Goal: Task Accomplishment & Management: Manage account settings

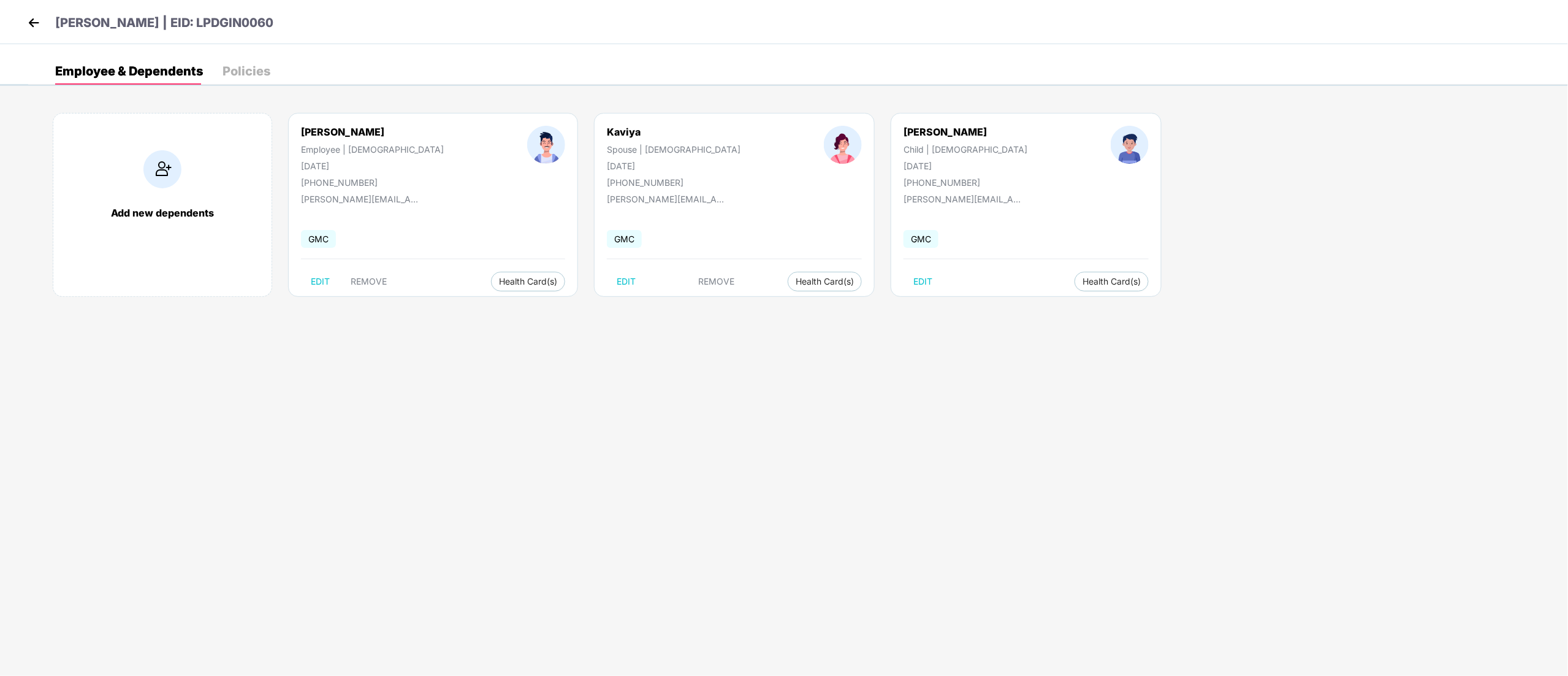
click at [42, 21] on img at bounding box center [33, 22] width 19 height 19
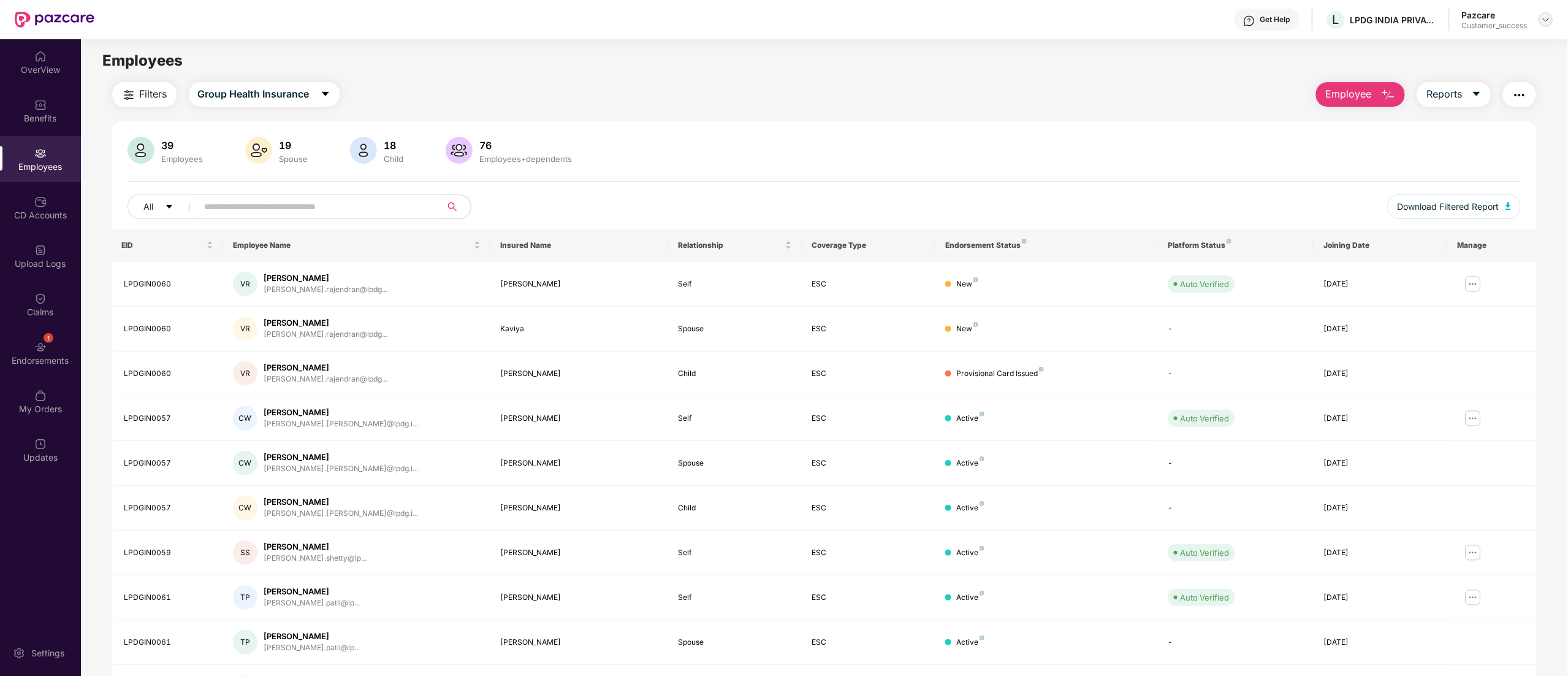
click at [1546, 16] on img at bounding box center [1547, 20] width 10 height 10
click at [1466, 47] on div "Switch to partner view" at bounding box center [1488, 49] width 159 height 23
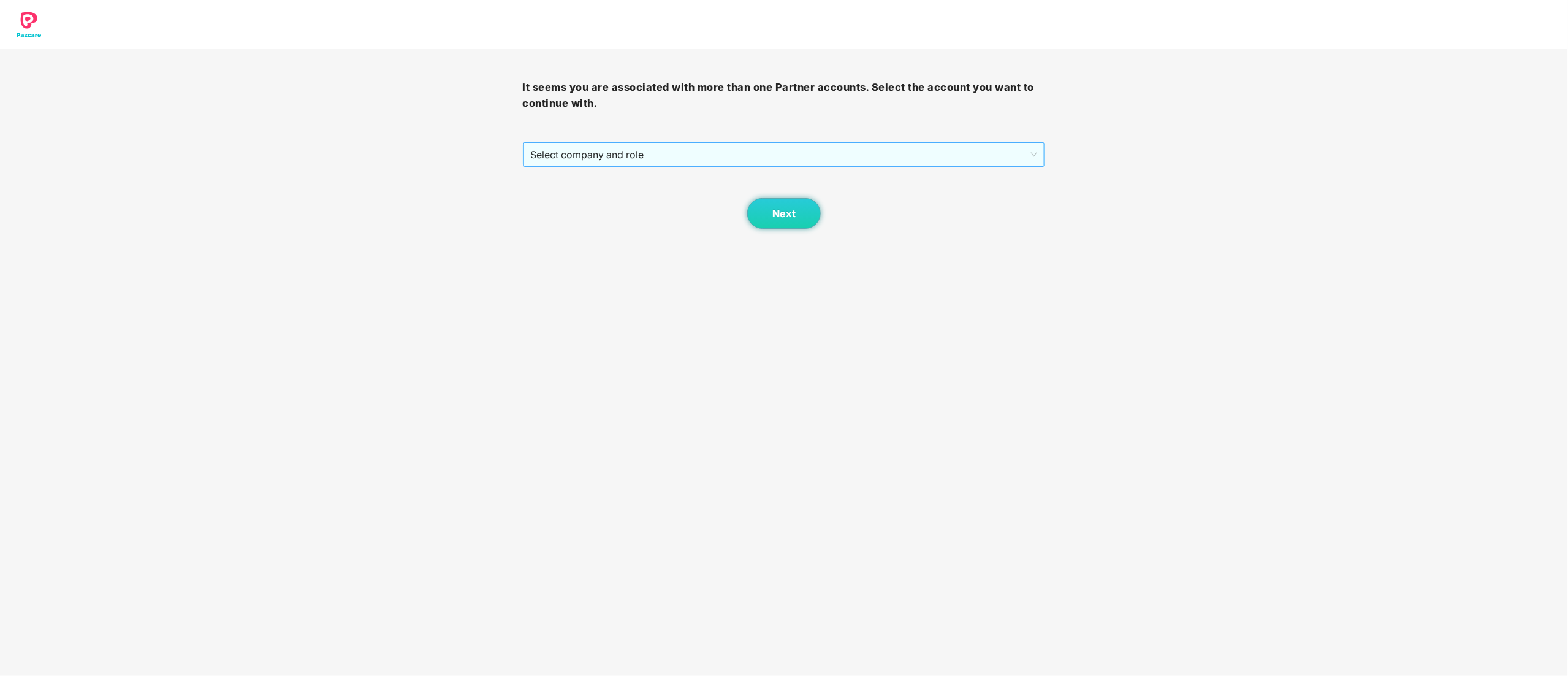
drag, startPoint x: 585, startPoint y: 156, endPoint x: 586, endPoint y: 163, distance: 7.1
click at [584, 156] on span "Select company and role" at bounding box center [784, 154] width 507 height 23
click at [590, 203] on div "Pazcare - CUSTOMER_SUCCESS" at bounding box center [785, 199] width 509 height 14
click at [788, 221] on button "Next" at bounding box center [784, 213] width 73 height 30
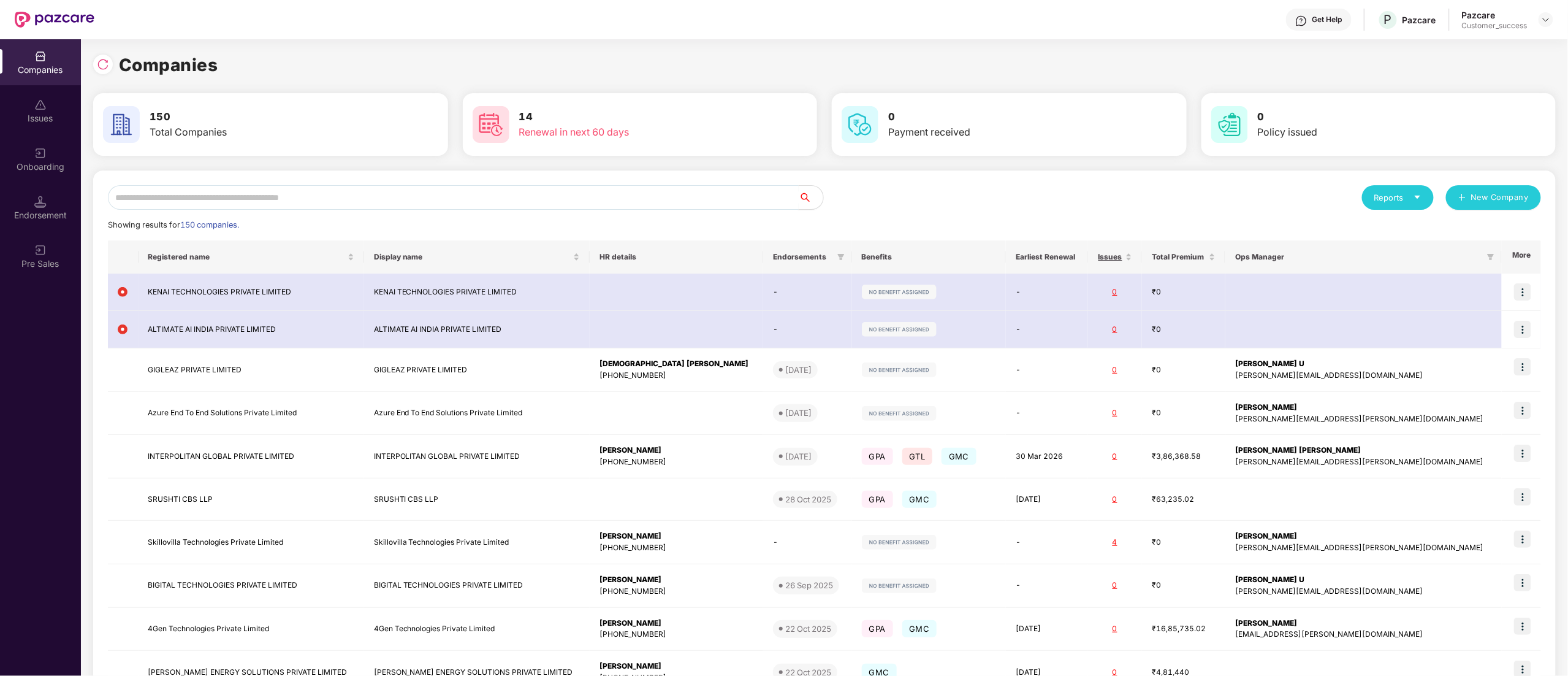
click at [315, 202] on input "text" at bounding box center [454, 197] width 691 height 24
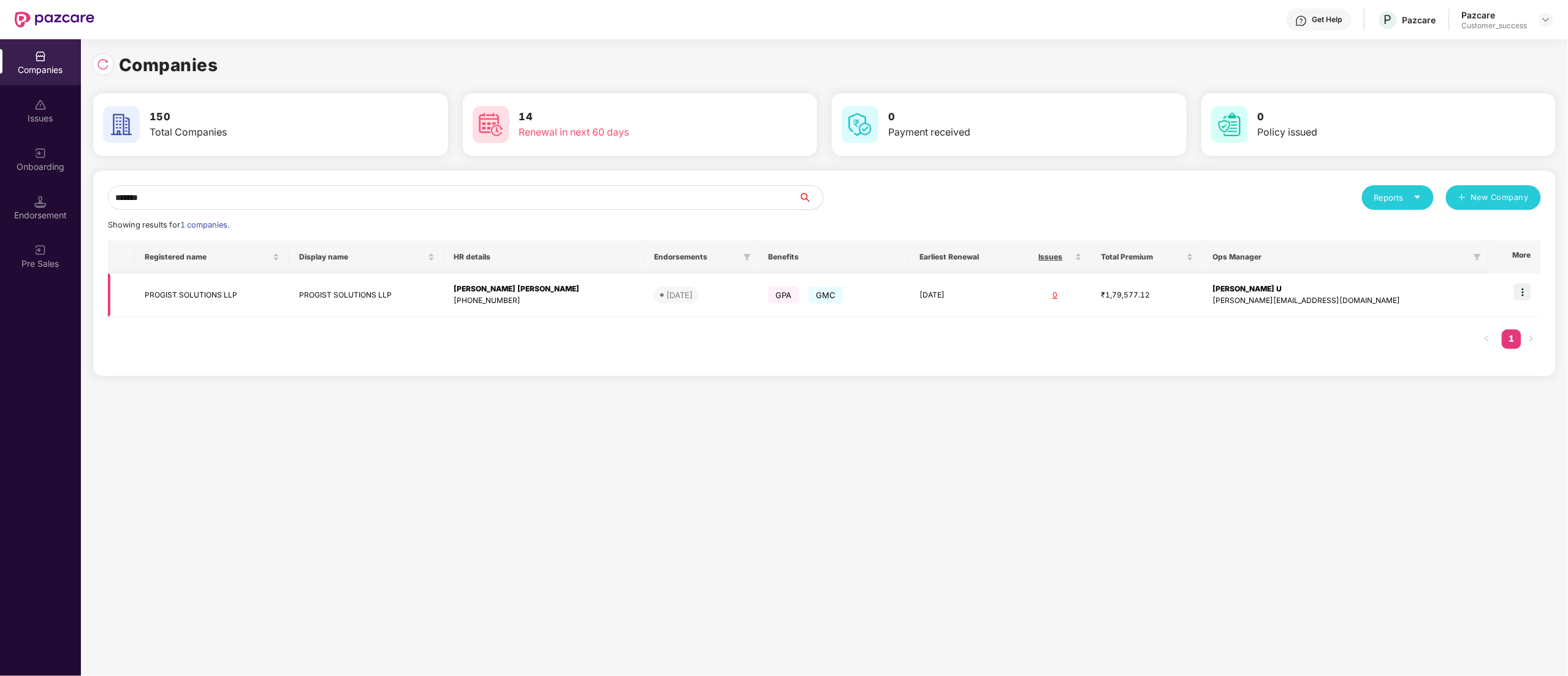
type input "*******"
click at [1525, 296] on img at bounding box center [1523, 292] width 18 height 18
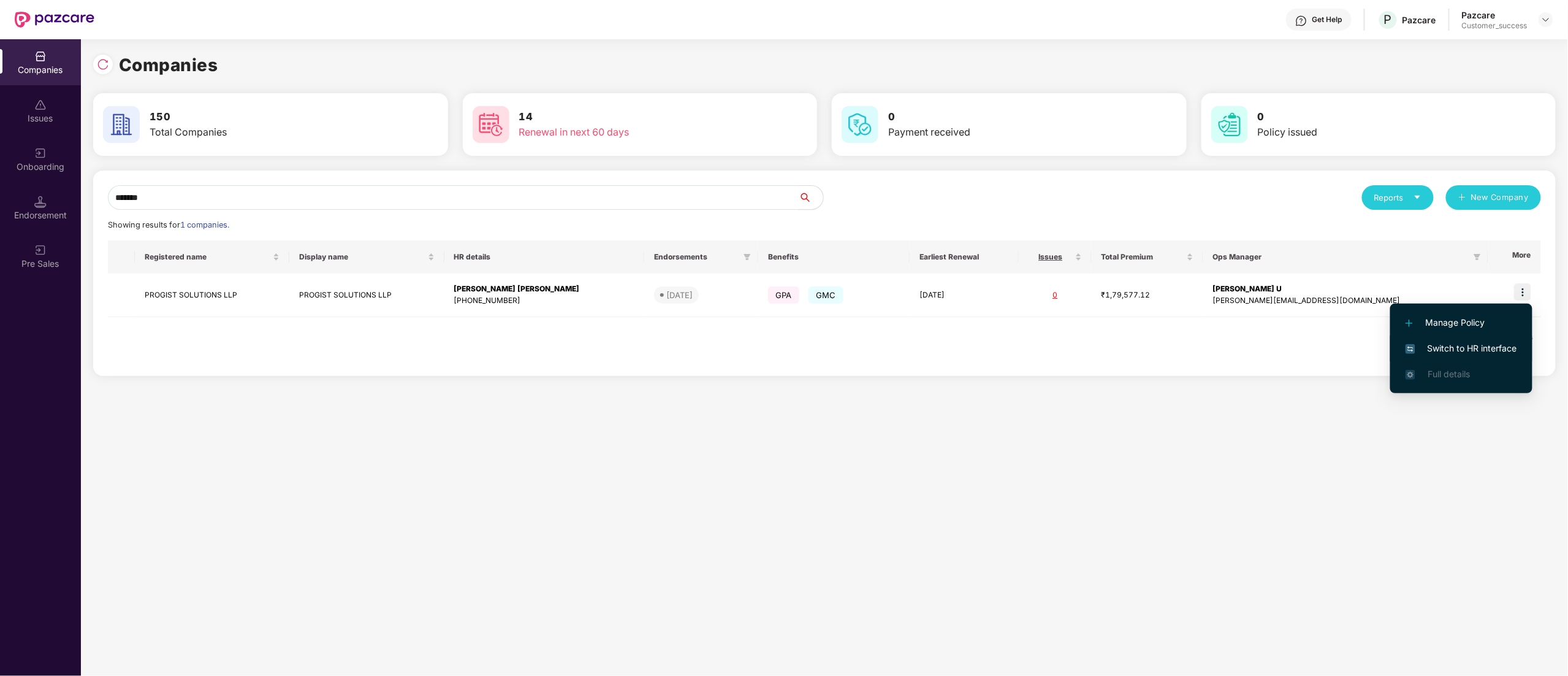
click at [1504, 336] on li "Switch to HR interface" at bounding box center [1462, 349] width 143 height 25
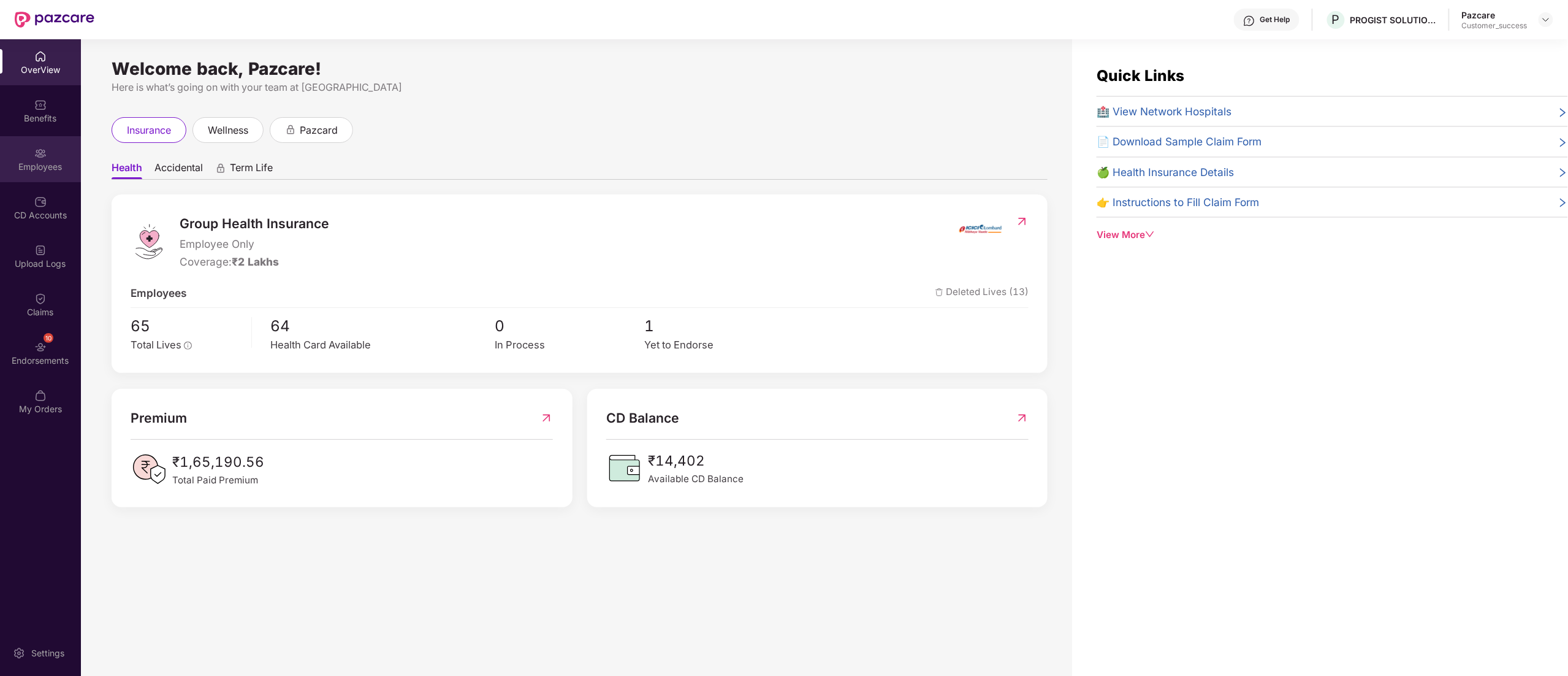
click at [25, 159] on div "Employees" at bounding box center [40, 158] width 81 height 46
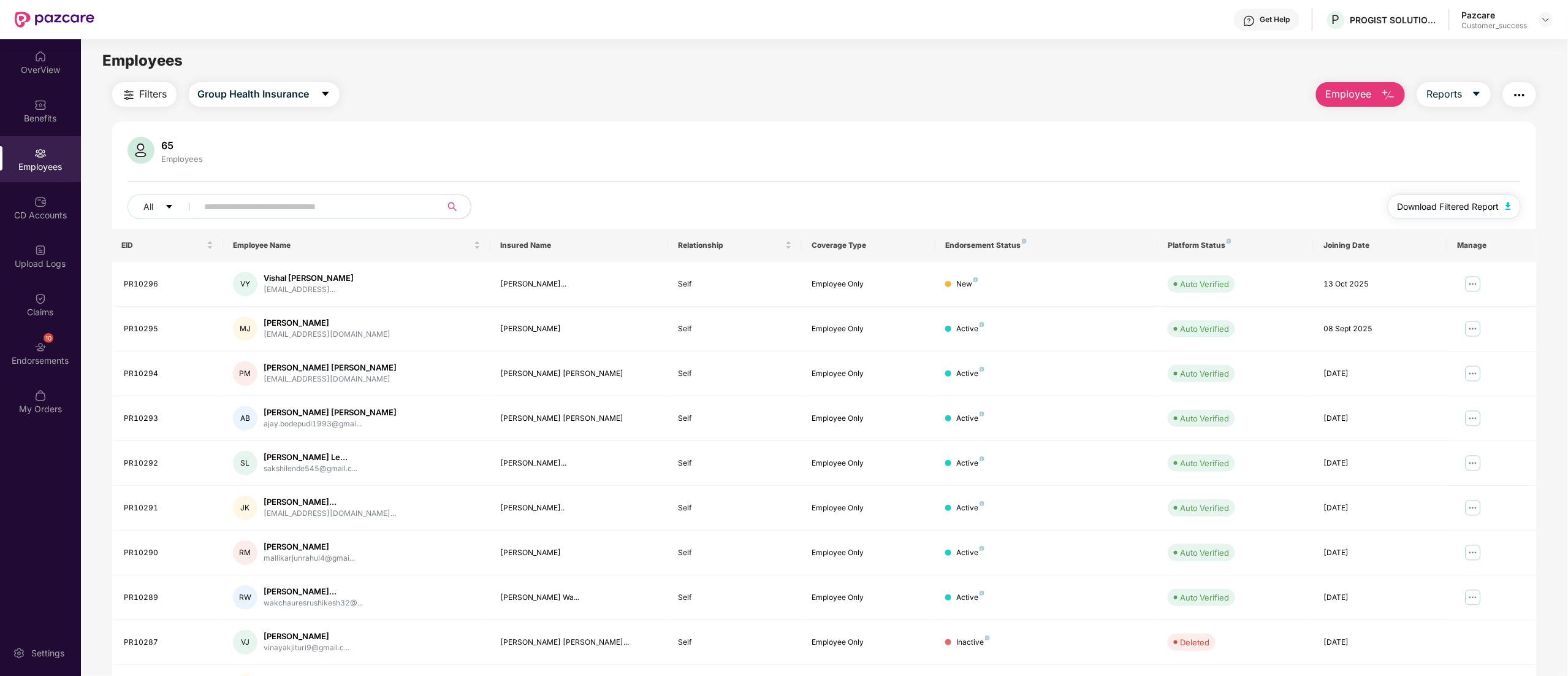
click at [1486, 210] on span "Download Filtered Report" at bounding box center [1449, 207] width 102 height 14
click at [22, 100] on div "Benefits" at bounding box center [40, 110] width 81 height 46
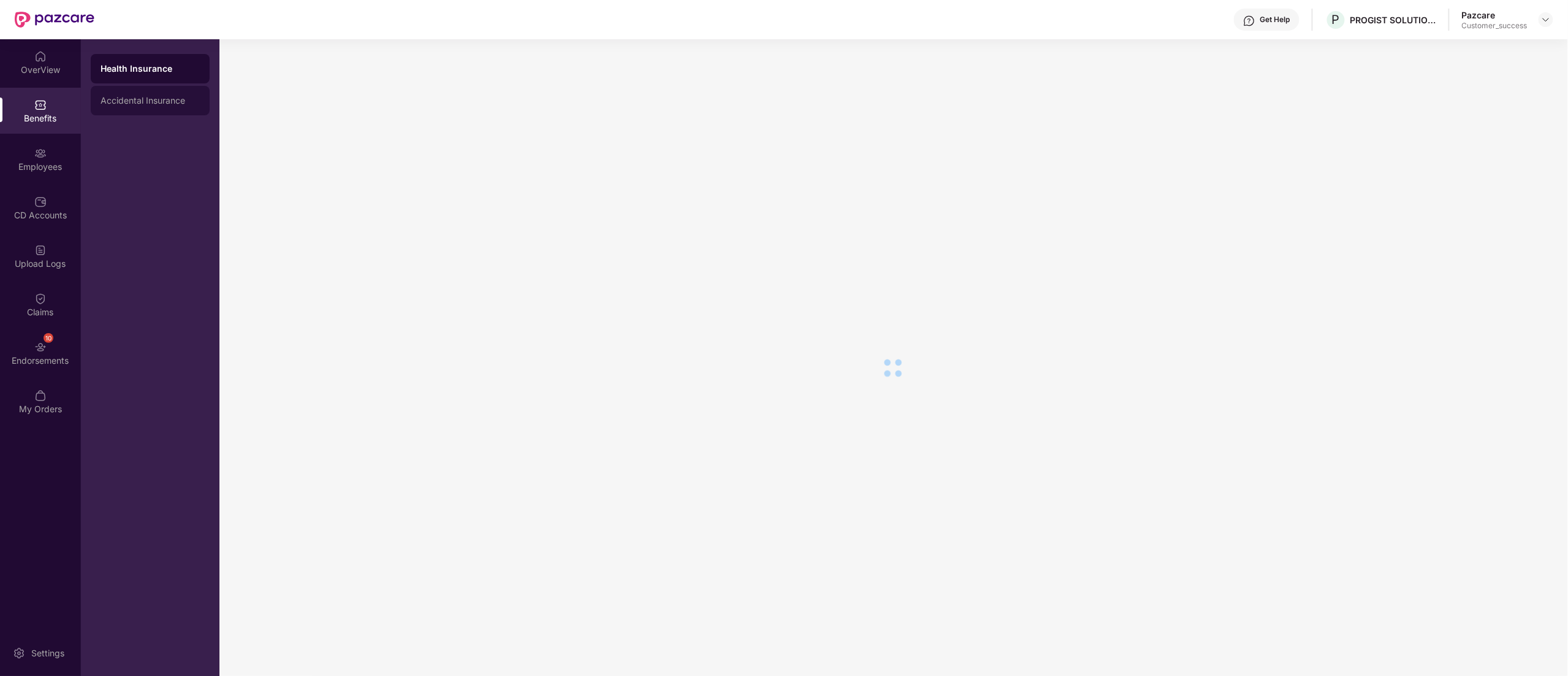
click at [115, 96] on div "Accidental Insurance" at bounding box center [150, 101] width 100 height 10
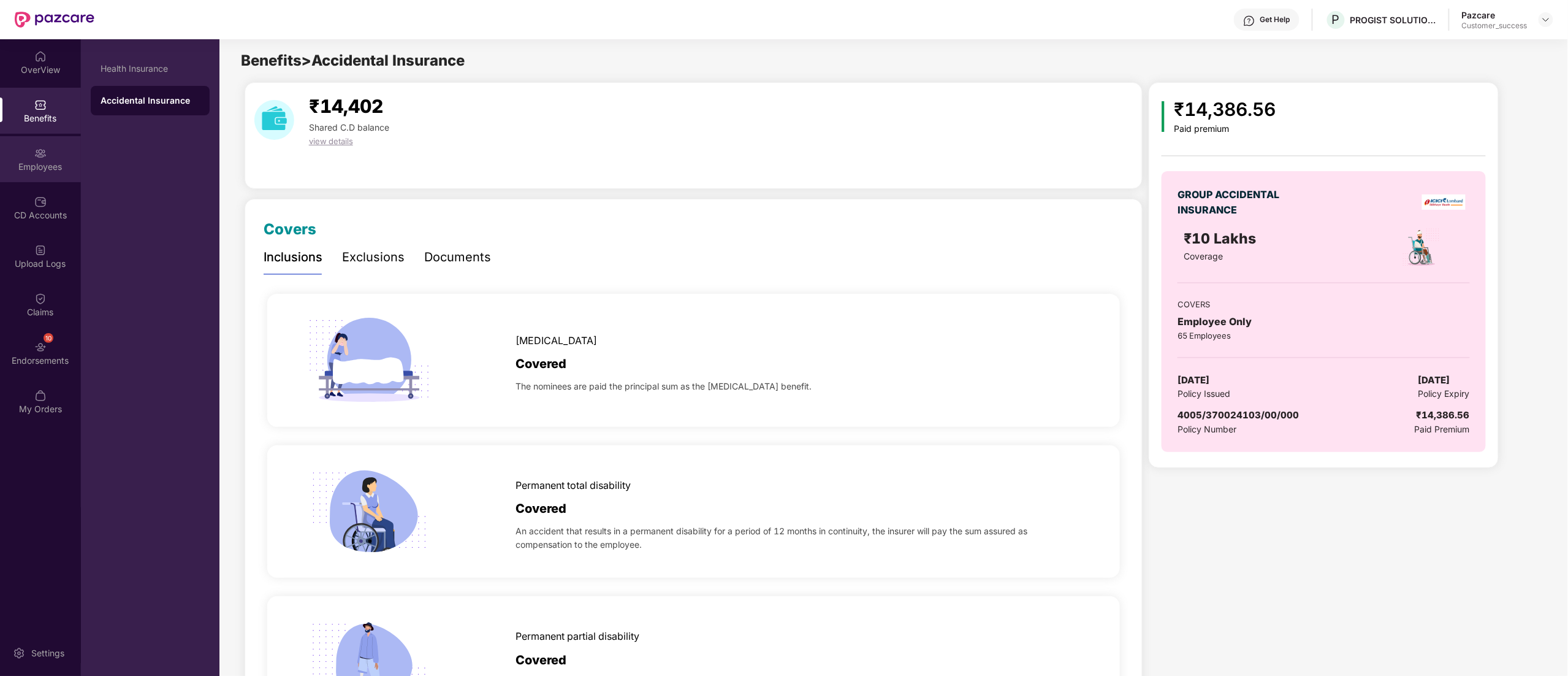
click at [32, 164] on div "Employees" at bounding box center [40, 167] width 81 height 13
